Goal: Task Accomplishment & Management: Manage account settings

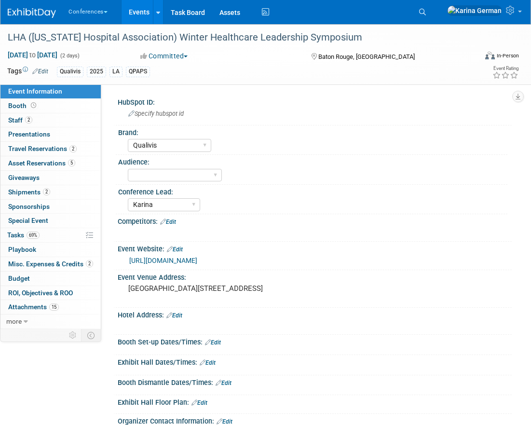
select select "Qualivis"
select select "Karina"
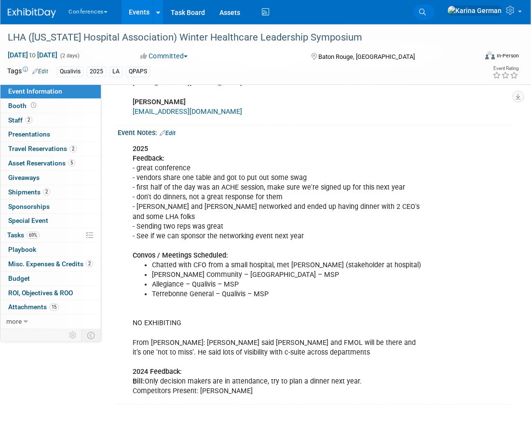
click at [425, 11] on icon at bounding box center [422, 12] width 7 height 7
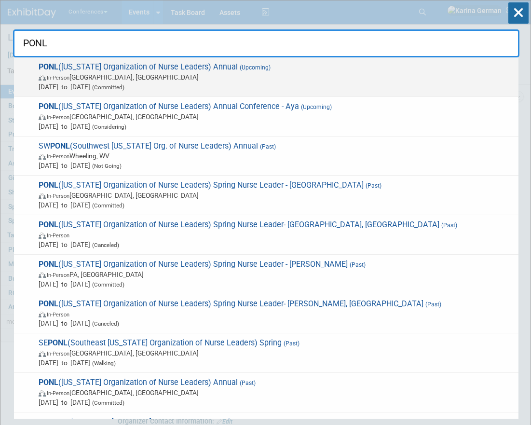
type input "PONL"
click at [231, 77] on span "In-Person Harrisburg, PA" at bounding box center [276, 77] width 475 height 10
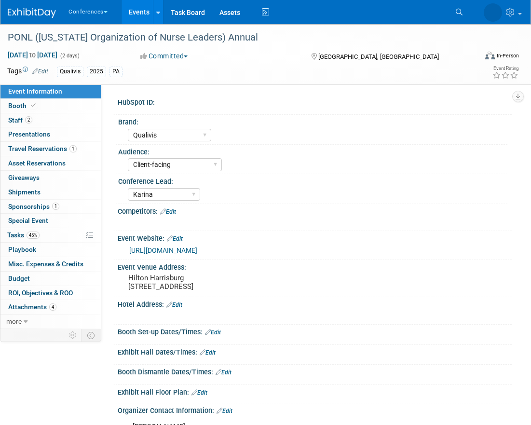
select select "Qualivis"
select select "Client-facing"
select select "Karina"
click at [40, 237] on link "45% Tasks 45%" at bounding box center [50, 235] width 100 height 14
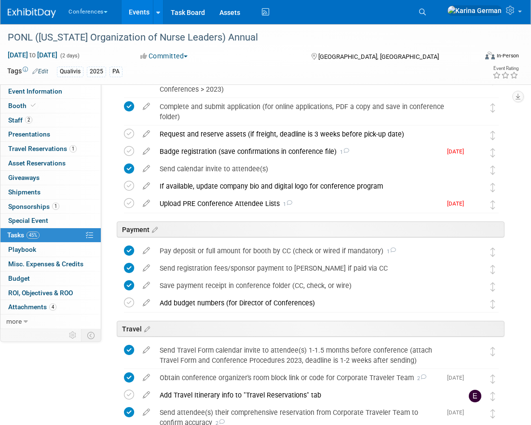
scroll to position [210, 0]
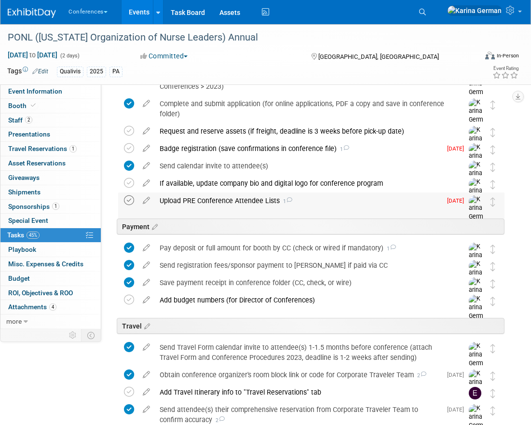
click at [128, 198] on icon at bounding box center [129, 200] width 10 height 10
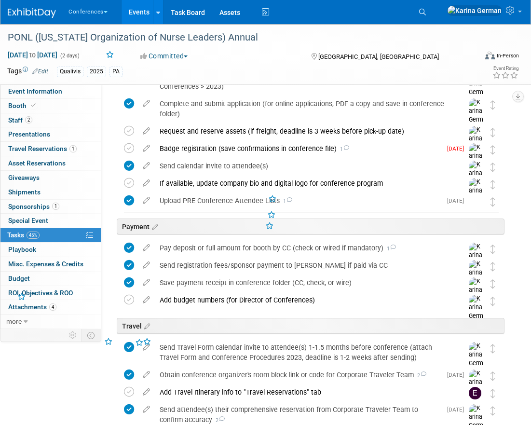
click at [194, 205] on div "Upload PRE Conference Attendee Lists 1" at bounding box center [298, 200] width 286 height 16
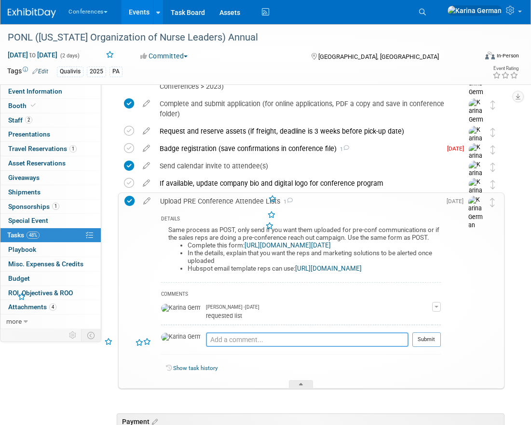
click at [208, 346] on textarea at bounding box center [307, 339] width 202 height 14
type textarea "S"
type textarea "sent to team and uploaded to HS"
click at [437, 346] on button "Submit" at bounding box center [426, 339] width 28 height 14
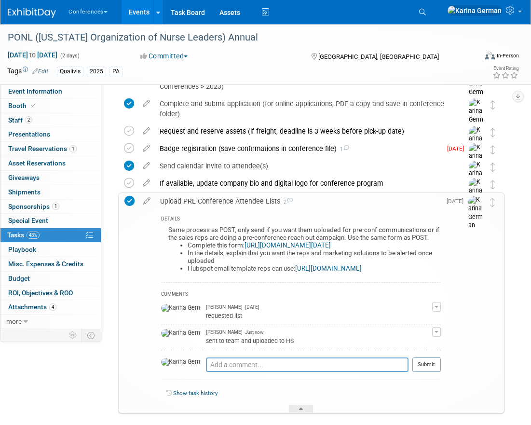
click at [271, 245] on link "[URL][DOMAIN_NAME][DATE]" at bounding box center [287, 244] width 86 height 7
click at [214, 199] on div "Upload PRE Conference Attendee Lists 2" at bounding box center [297, 201] width 285 height 16
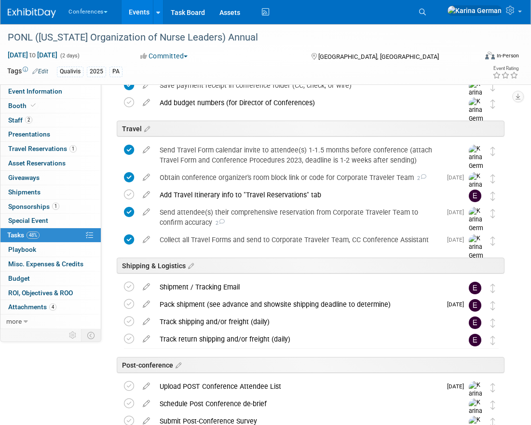
scroll to position [69, 0]
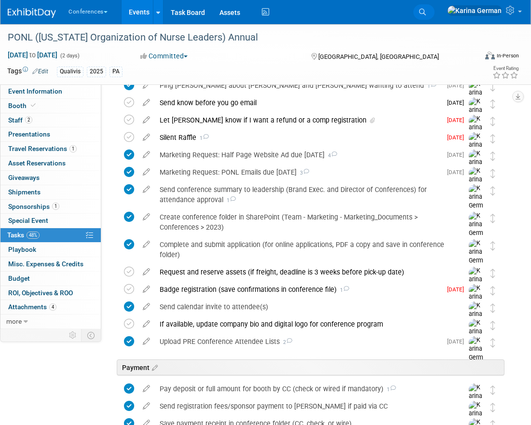
click at [434, 6] on link "Search" at bounding box center [423, 11] width 21 height 15
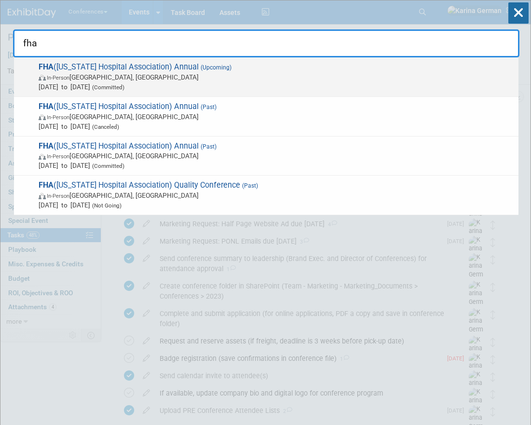
type input "fha"
click at [93, 79] on span "In-Person Orlando, FL" at bounding box center [276, 77] width 475 height 10
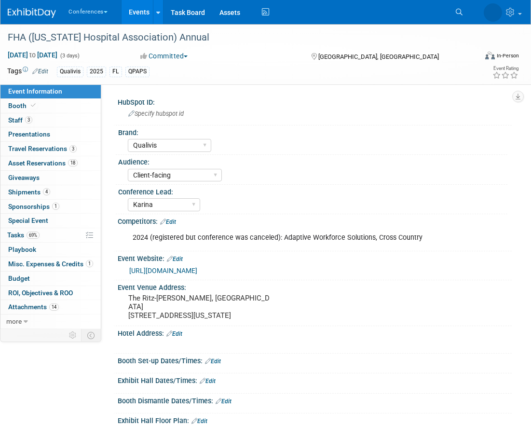
select select "Qualivis"
select select "Client-facing"
select select "Karina"
click at [51, 231] on link "69% Tasks 69%" at bounding box center [50, 235] width 100 height 14
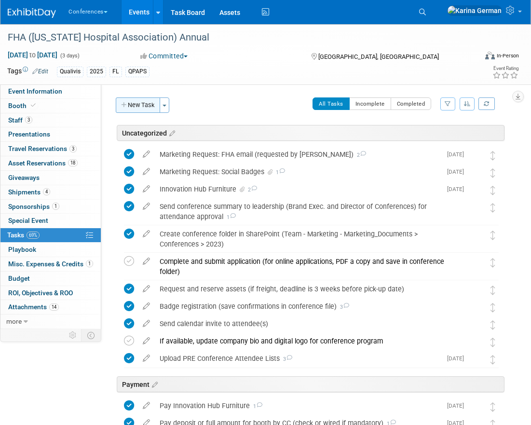
click at [131, 102] on button "New Task" at bounding box center [138, 104] width 44 height 15
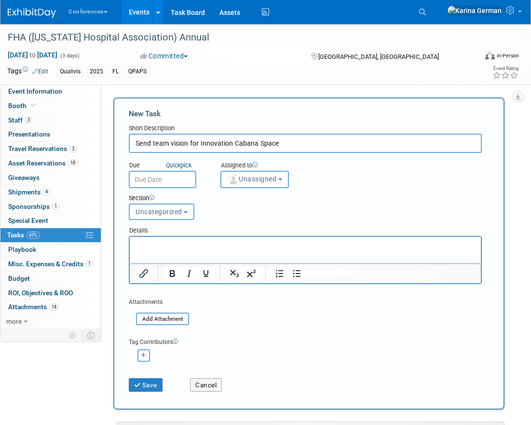
drag, startPoint x: 233, startPoint y: 142, endPoint x: 199, endPoint y: 141, distance: 33.7
click at [199, 141] on input "Send team vision for Innovation Cabana Space" at bounding box center [305, 142] width 353 height 19
type input "Send team vision for Cabana Space"
click at [253, 176] on span "Unassigned" at bounding box center [251, 179] width 49 height 8
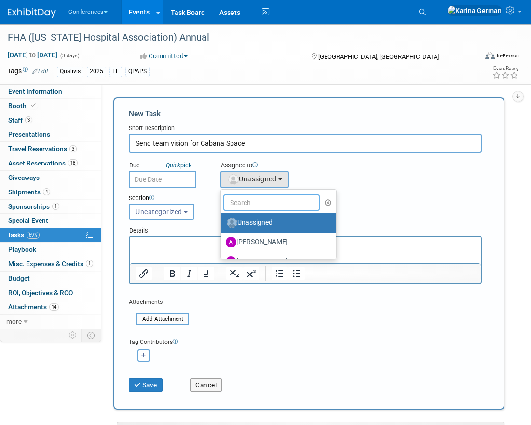
click at [252, 201] on input "text" at bounding box center [271, 202] width 96 height 16
type input "a"
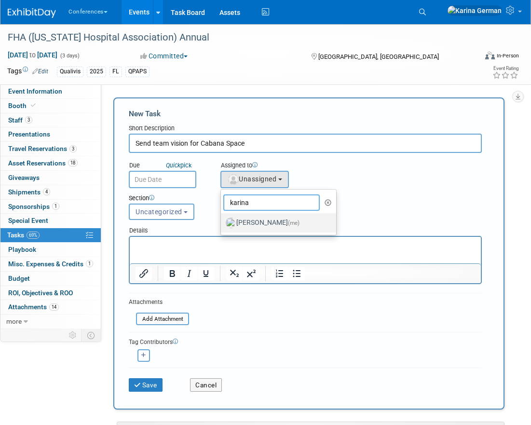
type input "karina"
click at [253, 227] on label "Karina German (me)" at bounding box center [276, 222] width 101 height 15
click at [222, 225] on input "Karina German (me)" at bounding box center [219, 221] width 6 height 6
select select "eb9a80ed-01df-455e-b7c9-ebccef2a47a7"
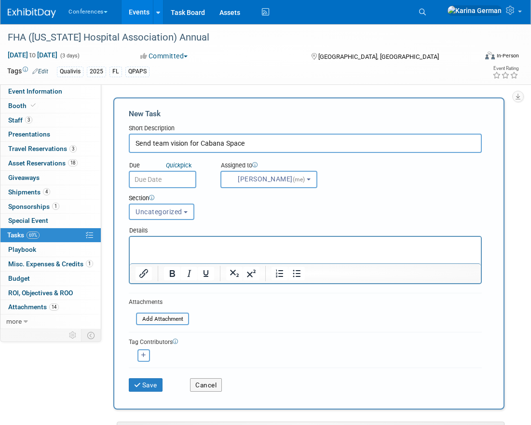
click at [164, 175] on input "text" at bounding box center [162, 179] width 67 height 17
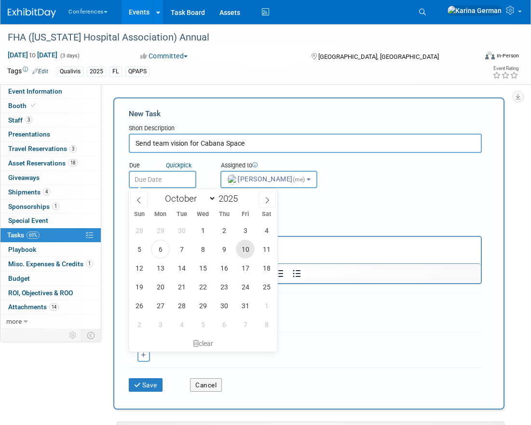
click at [241, 250] on span "10" at bounding box center [245, 248] width 19 height 19
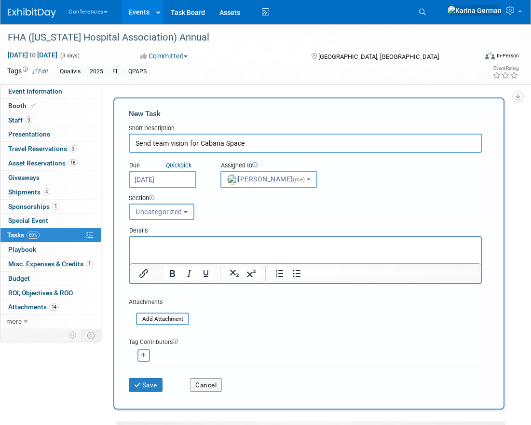
click at [291, 216] on div "Section Uncategorized Payment Travel Shipping & Logistics Post-conference Uncat…" at bounding box center [289, 205] width 337 height 34
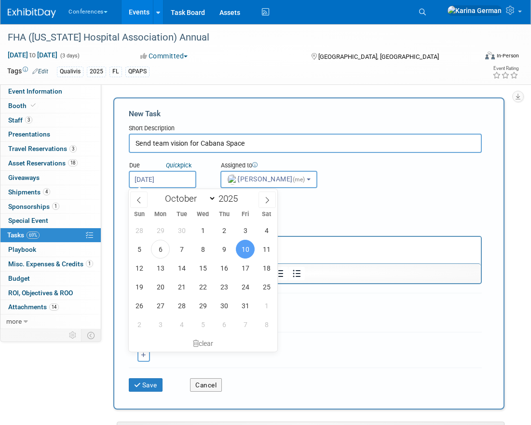
click at [160, 184] on input "[DATE]" at bounding box center [162, 179] width 67 height 17
click at [199, 248] on span "8" at bounding box center [202, 248] width 19 height 19
type input "Oct 8, 2025"
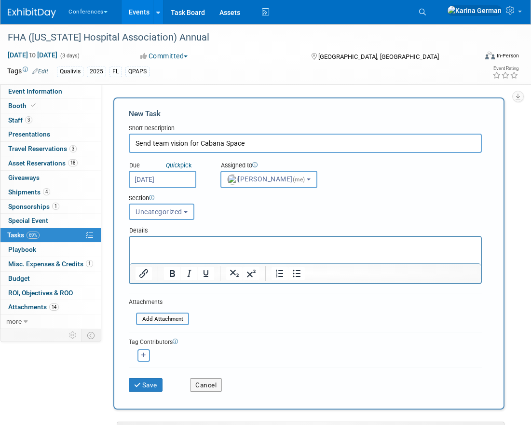
scroll to position [40, 0]
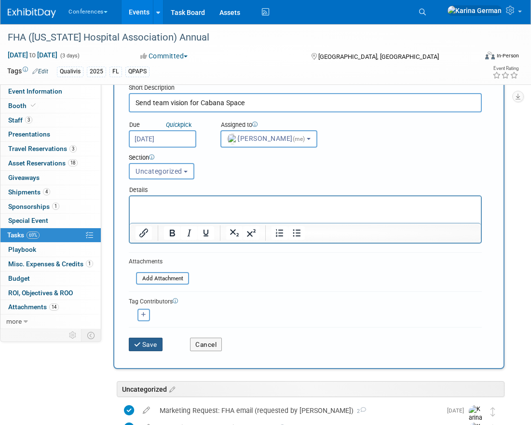
click at [155, 348] on button "Save" at bounding box center [146, 343] width 34 height 13
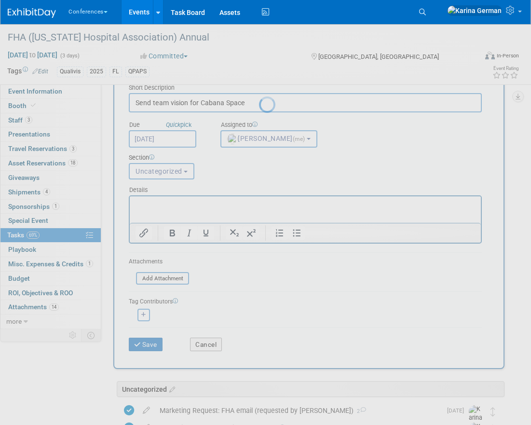
scroll to position [0, 0]
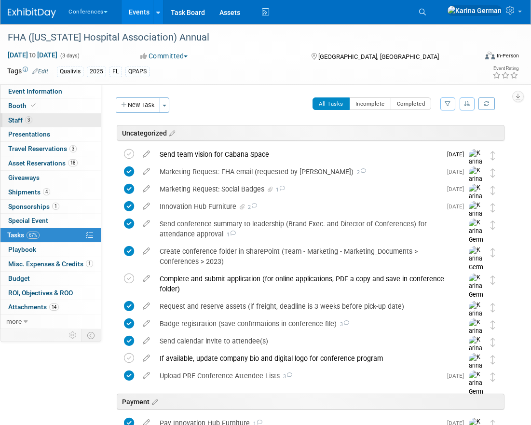
click at [44, 123] on link "3 Staff 3" at bounding box center [50, 120] width 100 height 14
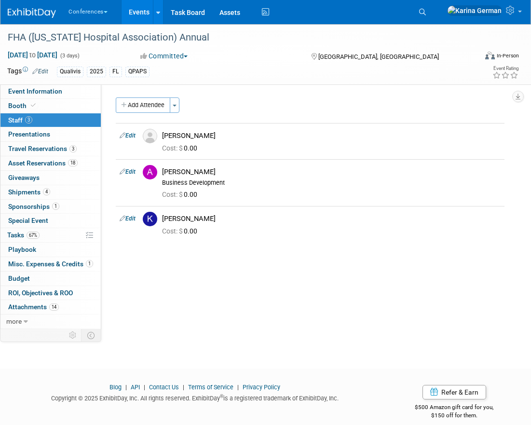
click at [57, 156] on div "3 Travel Reservations 3 Travel Reservations" at bounding box center [50, 149] width 100 height 14
click at [62, 167] on link "18 Asset Reservations 18" at bounding box center [50, 163] width 100 height 14
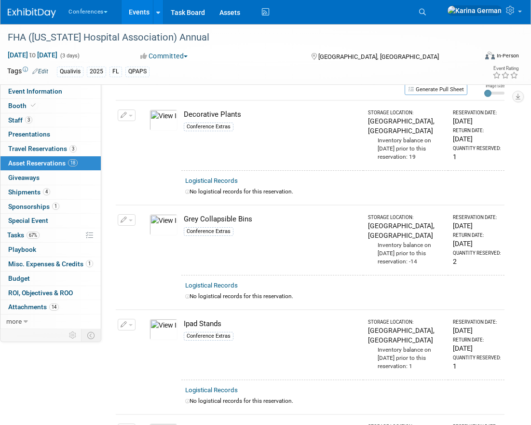
scroll to position [40, 0]
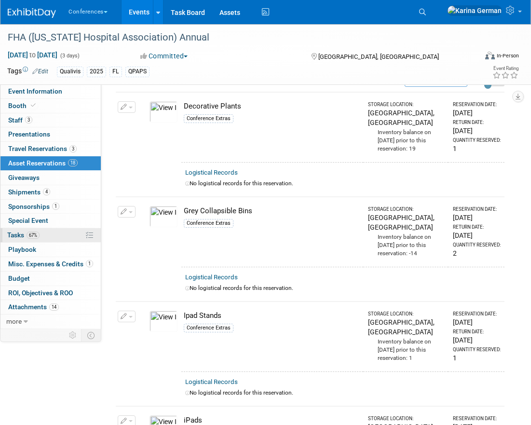
click at [42, 239] on link "67% Tasks 67%" at bounding box center [50, 235] width 100 height 14
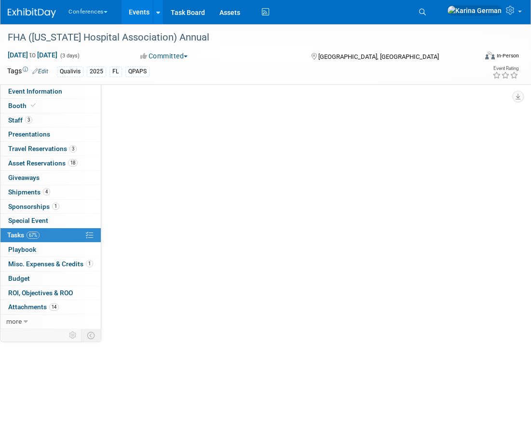
scroll to position [0, 0]
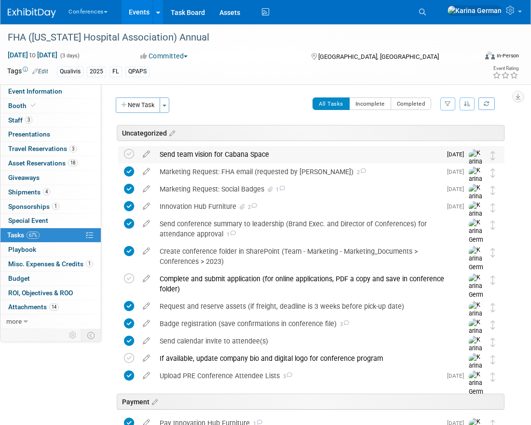
click at [206, 155] on div "Send team vision for Cabana Space" at bounding box center [298, 154] width 286 height 16
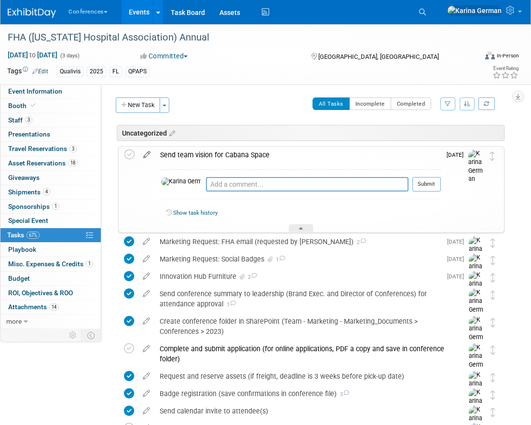
click at [146, 154] on icon at bounding box center [146, 152] width 17 height 12
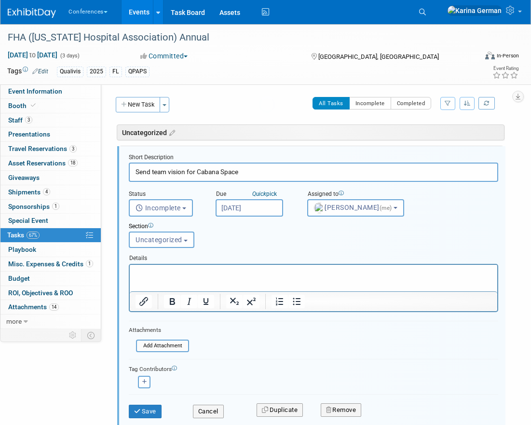
scroll to position [5, 0]
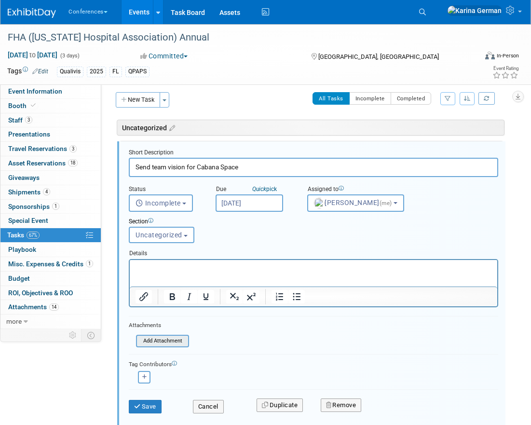
click at [159, 344] on input "file" at bounding box center [139, 340] width 98 height 11
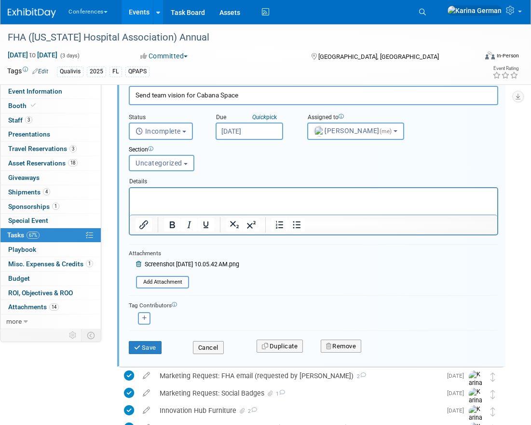
scroll to position [89, 0]
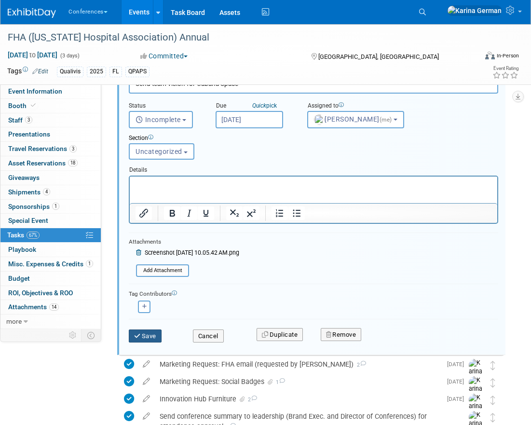
click at [153, 333] on button "Save" at bounding box center [145, 335] width 33 height 13
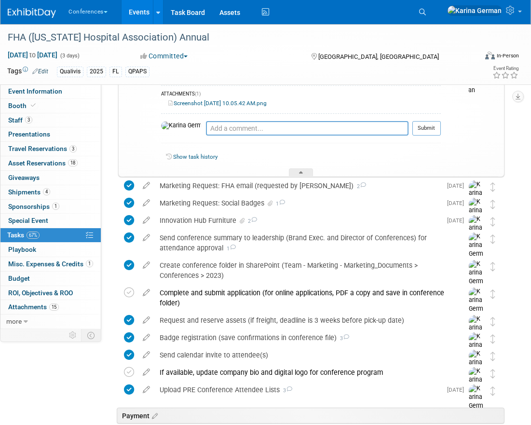
scroll to position [0, 0]
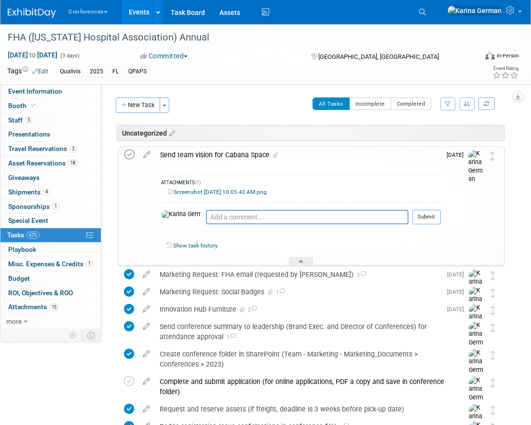
click at [128, 154] on icon at bounding box center [129, 154] width 10 height 10
click at [237, 217] on textarea at bounding box center [307, 217] width 202 height 14
type textarea "sent 10/6"
click at [436, 220] on button "Submit" at bounding box center [426, 217] width 28 height 14
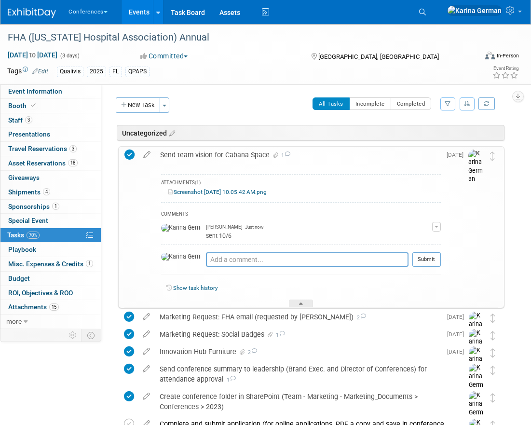
click at [224, 160] on div "Send team vision for Cabana Space 1" at bounding box center [297, 154] width 285 height 16
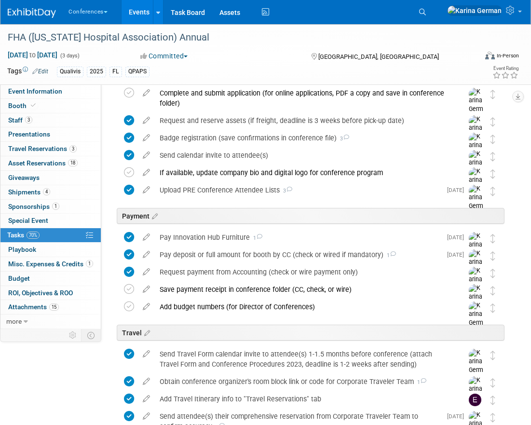
scroll to position [245, 0]
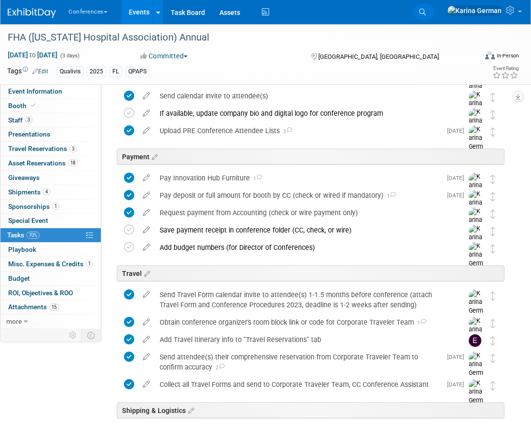
click at [425, 10] on icon at bounding box center [422, 12] width 7 height 7
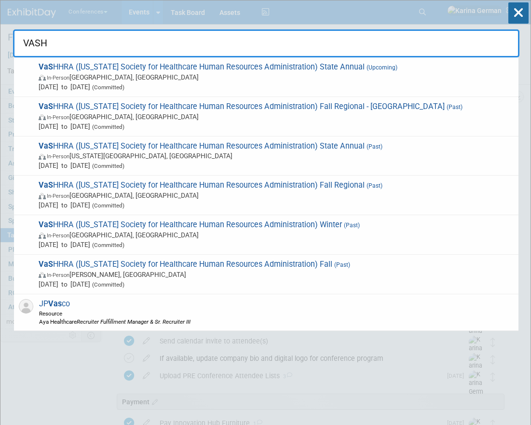
type input "VASHH"
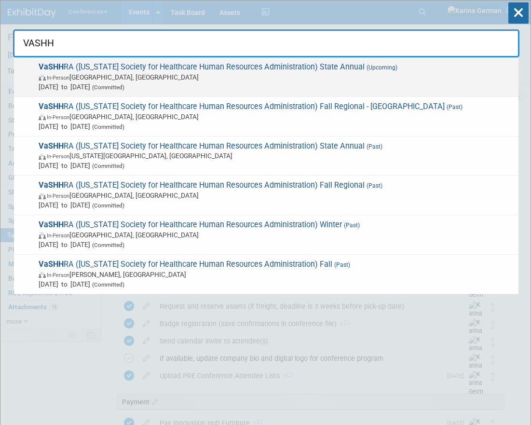
click at [214, 83] on span "Oct 10, 2025 to Oct 10, 2025 (Committed)" at bounding box center [276, 87] width 475 height 10
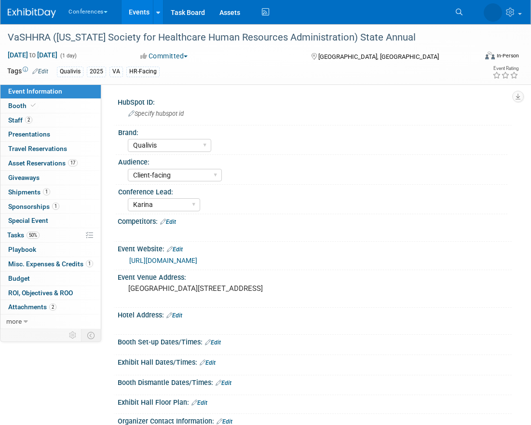
select select "Qualivis"
select select "Client-facing"
select select "Karina"
click at [46, 212] on link "1 Sponsorships 1" at bounding box center [50, 206] width 100 height 14
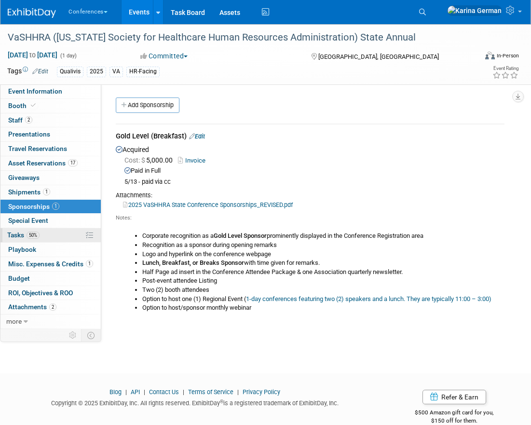
click at [58, 235] on link "50% Tasks 50%" at bounding box center [50, 235] width 100 height 14
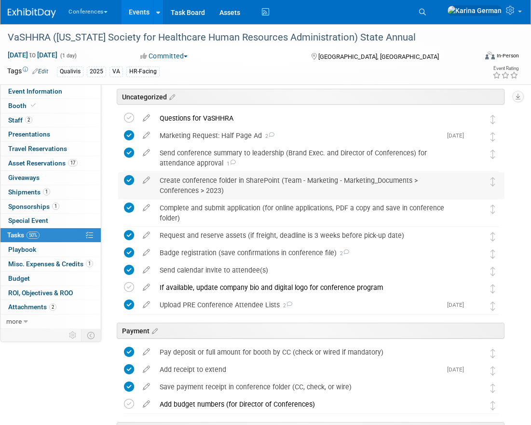
scroll to position [22, 0]
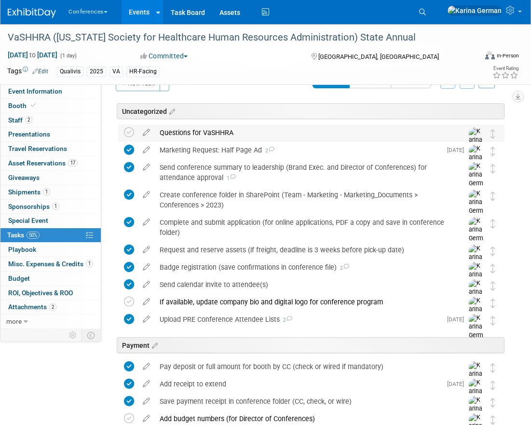
click at [204, 137] on div "Questions for VaSHHRA" at bounding box center [302, 132] width 294 height 16
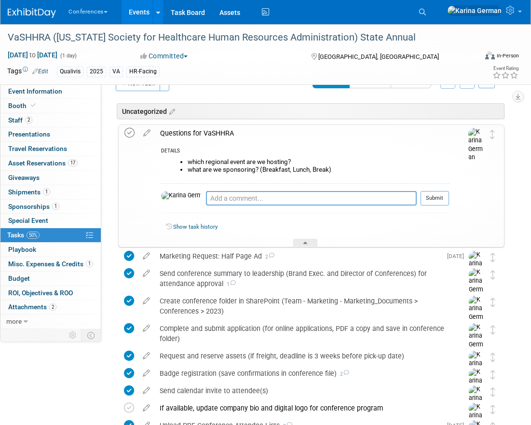
click at [131, 134] on icon at bounding box center [129, 133] width 10 height 10
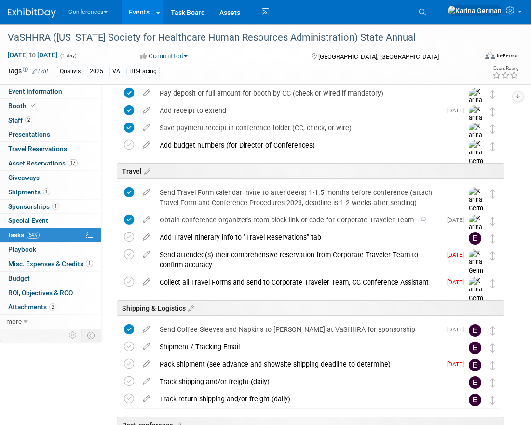
scroll to position [319, 0]
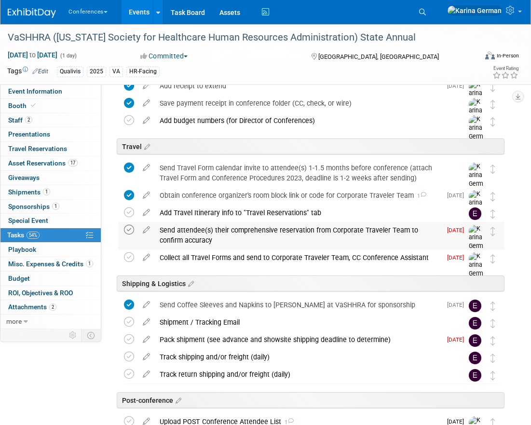
click at [126, 226] on icon at bounding box center [129, 230] width 10 height 10
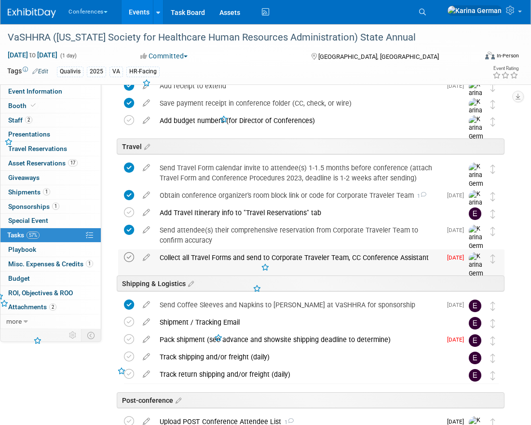
click at [130, 252] on icon at bounding box center [129, 257] width 10 height 10
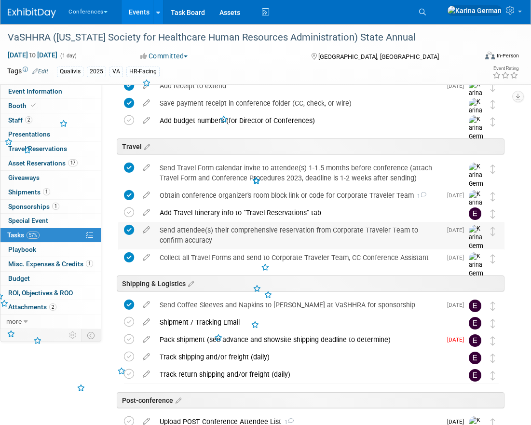
click at [200, 233] on div "Send attendee(s) their comprehensive reservation from Corporate Traveler Team t…" at bounding box center [298, 235] width 286 height 27
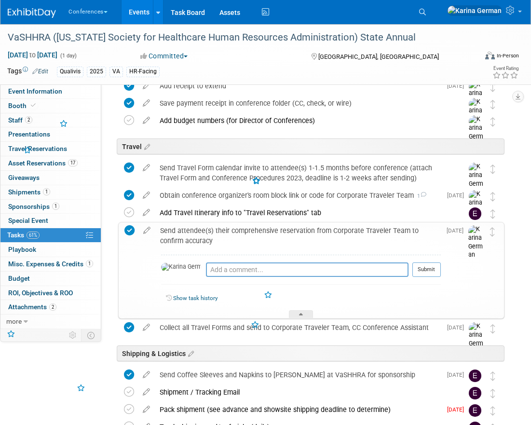
click at [206, 279] on div "Pro tip: Press Ctrl-Enter to submit comment." at bounding box center [307, 280] width 202 height 7
click at [206, 269] on textarea at bounding box center [307, 269] width 202 height 14
type textarea "j"
type textarea "Joe is all set"
click at [433, 272] on button "Submit" at bounding box center [426, 269] width 28 height 14
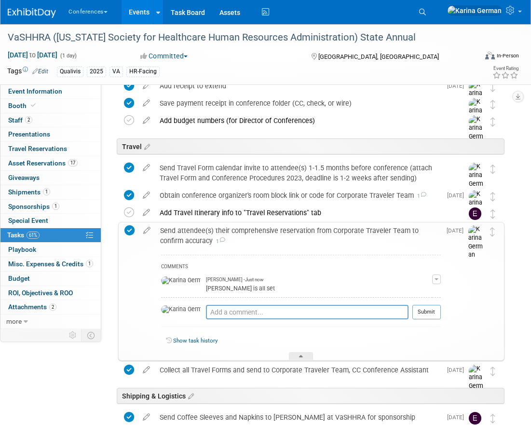
click at [269, 235] on div "Send attendee(s) their comprehensive reservation from Corporate Traveler Team t…" at bounding box center [297, 235] width 285 height 27
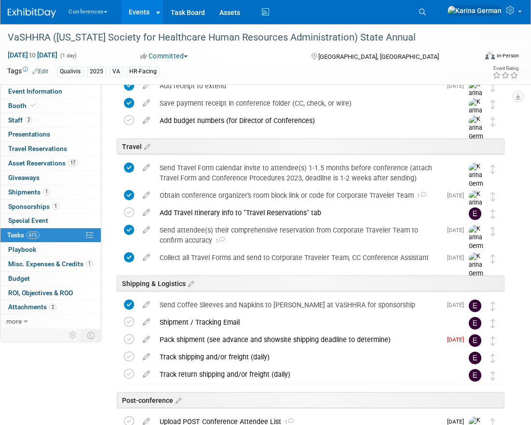
click at [434, 17] on li "Search" at bounding box center [423, 11] width 21 height 22
click at [434, 16] on link "Search" at bounding box center [423, 11] width 21 height 15
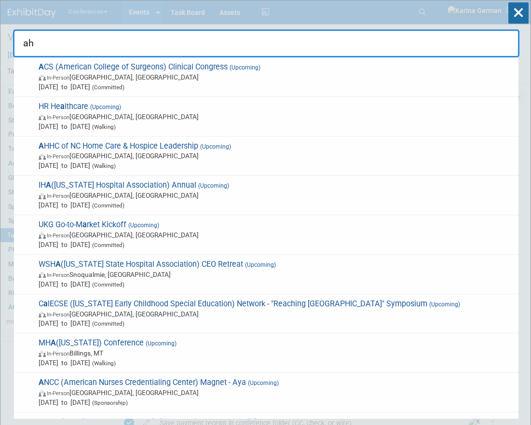
type input "aha"
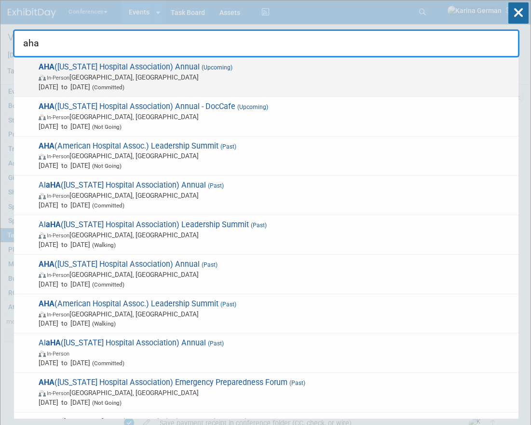
click at [140, 77] on span "In-Person Little Rock, AR" at bounding box center [276, 77] width 475 height 10
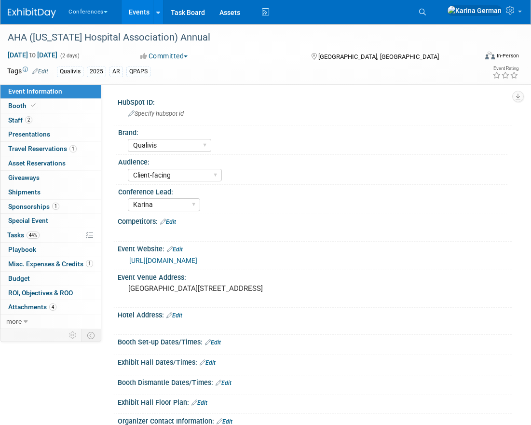
select select "Qualivis"
select select "Client-facing"
select select "Karina"
click at [51, 234] on link "44% Tasks 44%" at bounding box center [50, 235] width 100 height 14
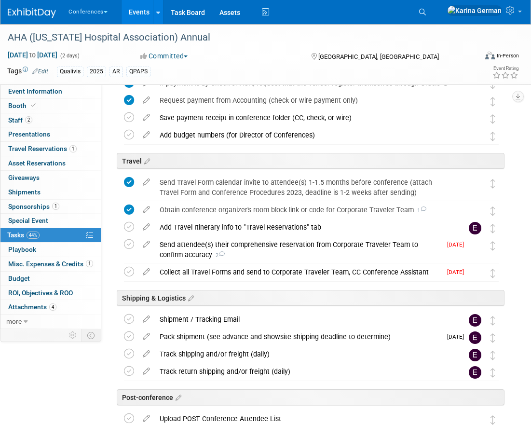
scroll to position [311, 0]
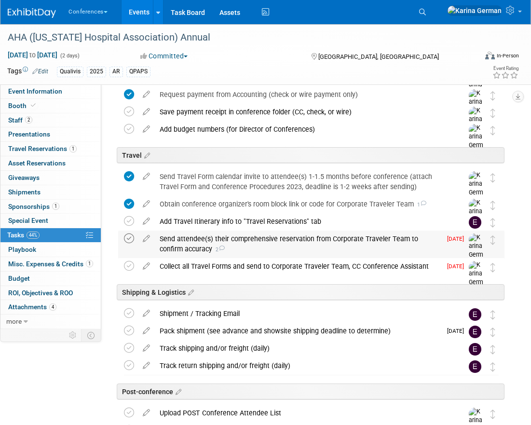
click at [132, 238] on icon at bounding box center [129, 238] width 10 height 10
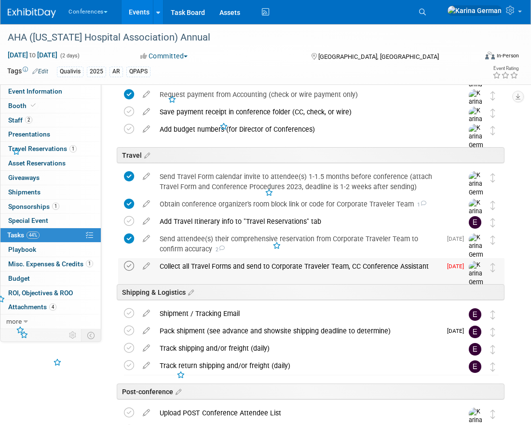
click at [131, 268] on icon at bounding box center [129, 266] width 10 height 10
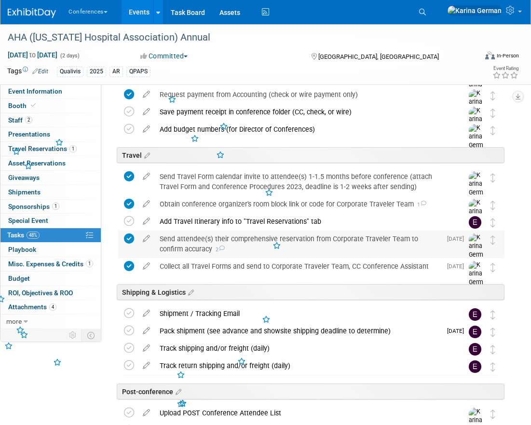
click at [220, 250] on div "Send attendee(s) their comprehensive reservation from Corporate Traveler Team t…" at bounding box center [298, 243] width 286 height 27
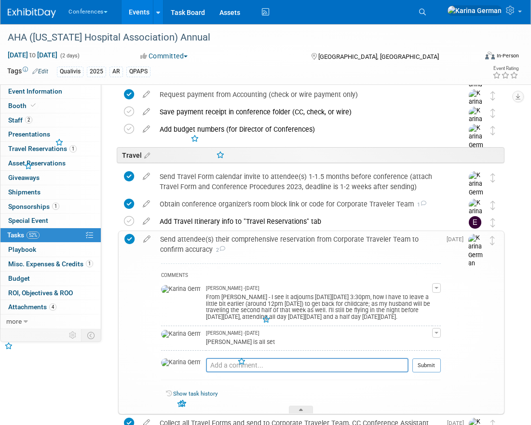
scroll to position [339, 0]
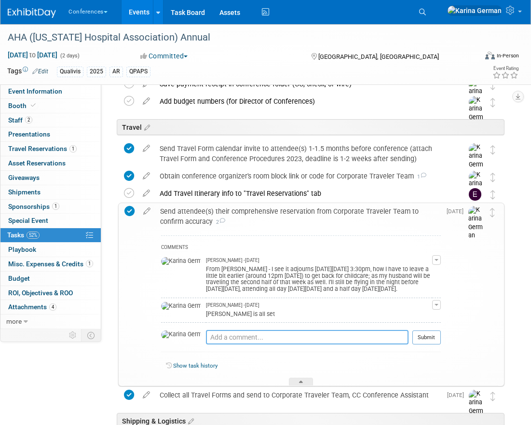
click at [216, 338] on textarea at bounding box center [307, 337] width 202 height 14
type textarea "Andrea is all set"
click at [437, 339] on button "Submit" at bounding box center [426, 337] width 28 height 14
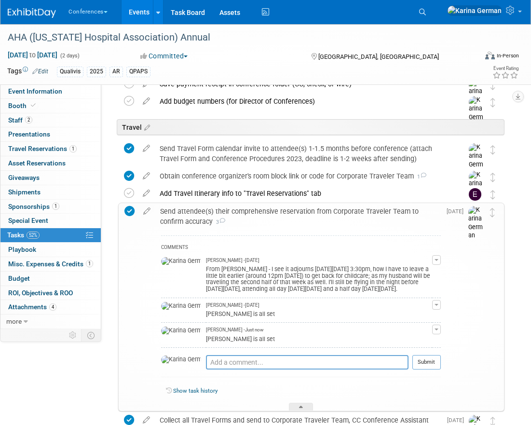
click at [256, 213] on div "Send attendee(s) their comprehensive reservation from Corporate Traveler Team t…" at bounding box center [297, 216] width 285 height 27
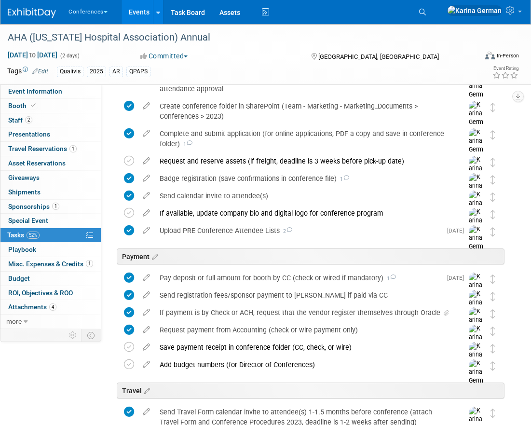
scroll to position [0, 0]
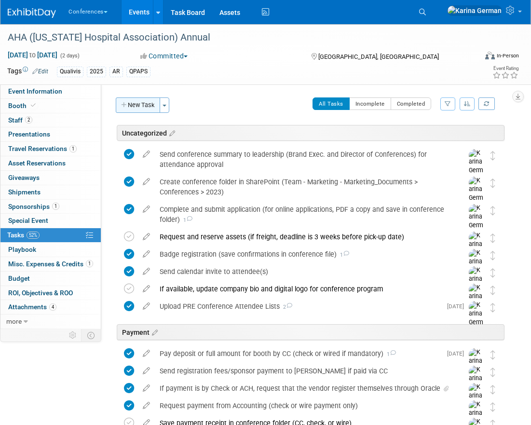
click at [140, 108] on button "New Task" at bounding box center [138, 104] width 44 height 15
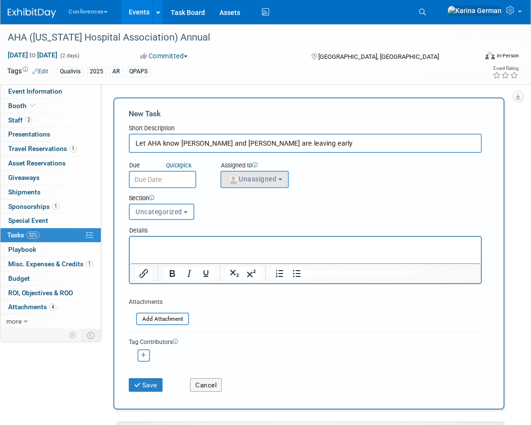
type input "Let AHA know Natalie and Andrea are leaving early"
click at [270, 182] on span "Unassigned" at bounding box center [251, 179] width 49 height 8
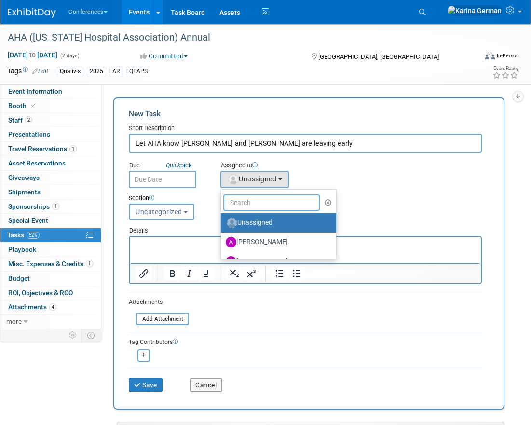
click at [252, 204] on input "text" at bounding box center [271, 202] width 96 height 16
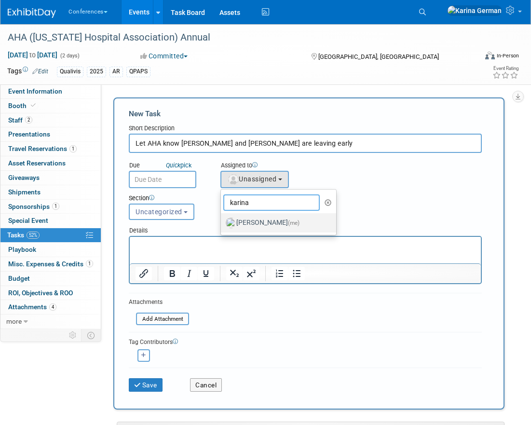
type input "karina"
click at [256, 223] on label "Karina German (me)" at bounding box center [276, 222] width 101 height 15
click at [222, 223] on input "Karina German (me)" at bounding box center [219, 221] width 6 height 6
select select "eb9a80ed-01df-455e-b7c9-ebccef2a47a7"
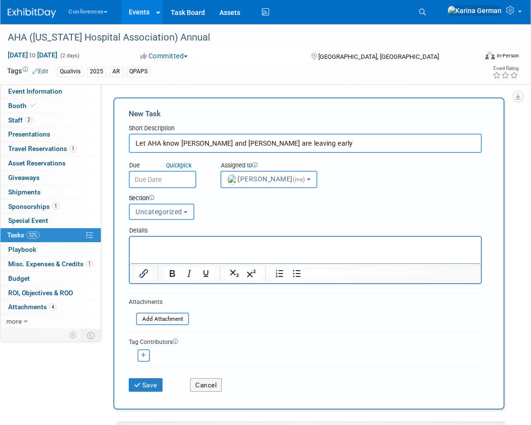
click at [150, 190] on div "Section Uncategorized Payment Travel Shipping & Logistics Post-conference Uncat…" at bounding box center [289, 205] width 337 height 34
click at [152, 185] on body "Conferences Explore: My Workspaces 2 Go to Workspace: Conferences Marketing Req…" at bounding box center [265, 212] width 531 height 425
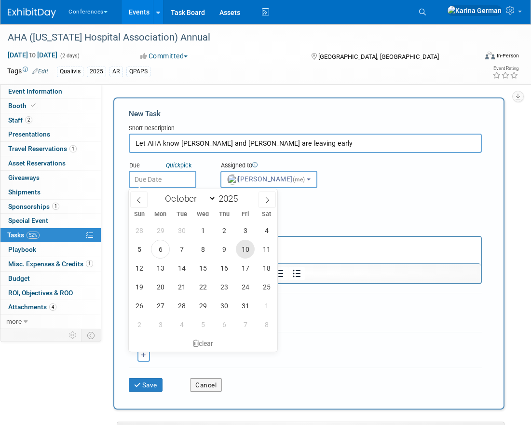
click at [241, 245] on span "10" at bounding box center [245, 248] width 19 height 19
type input "[DATE]"
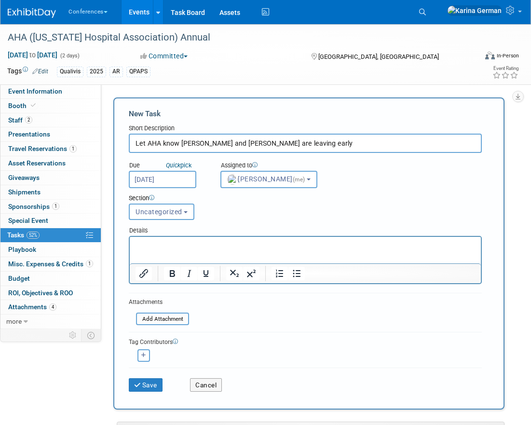
click at [152, 376] on div "Save" at bounding box center [151, 382] width 61 height 20
click at [146, 391] on button "Save" at bounding box center [146, 384] width 34 height 13
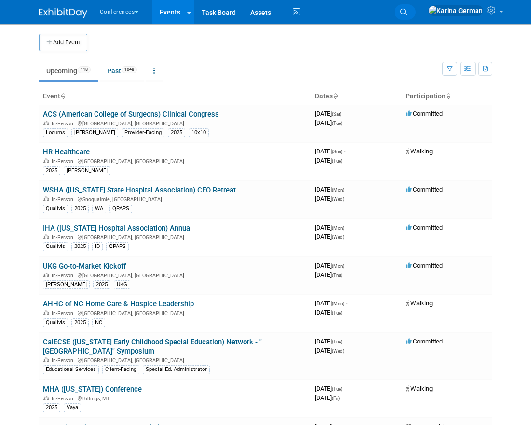
click at [407, 9] on icon at bounding box center [403, 12] width 7 height 7
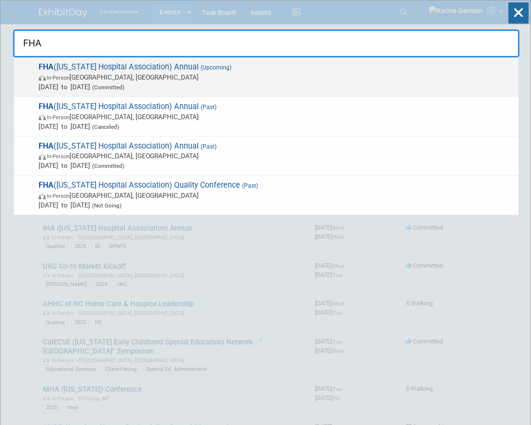
type input "FHA"
click at [106, 78] on span "In-Person [GEOGRAPHIC_DATA], [GEOGRAPHIC_DATA]" at bounding box center [276, 77] width 475 height 10
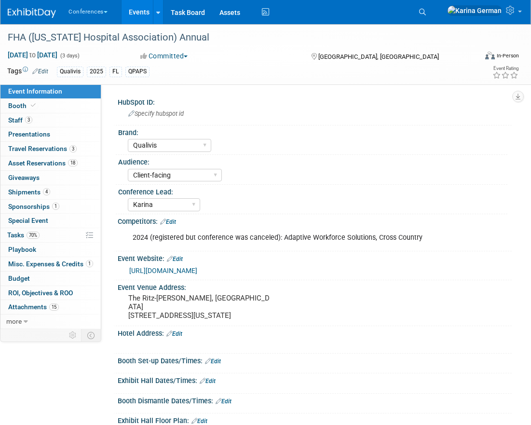
select select "Qualivis"
select select "Client-facing"
select select "Karina"
click at [190, 273] on link "[URL][DOMAIN_NAME]" at bounding box center [163, 270] width 68 height 8
